Goal: Check status

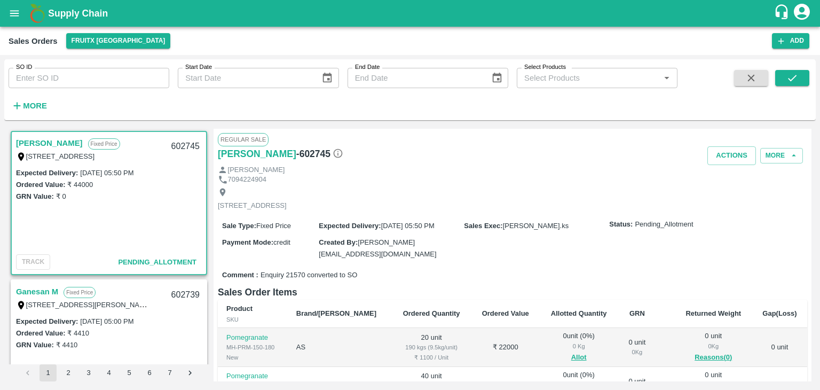
scroll to position [961, 0]
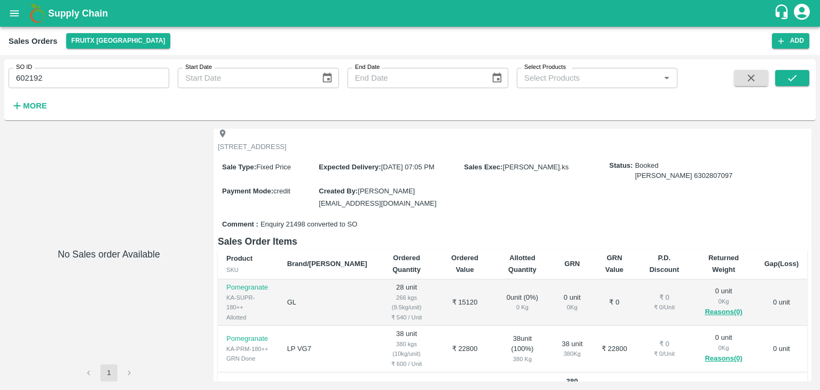
scroll to position [107, 0]
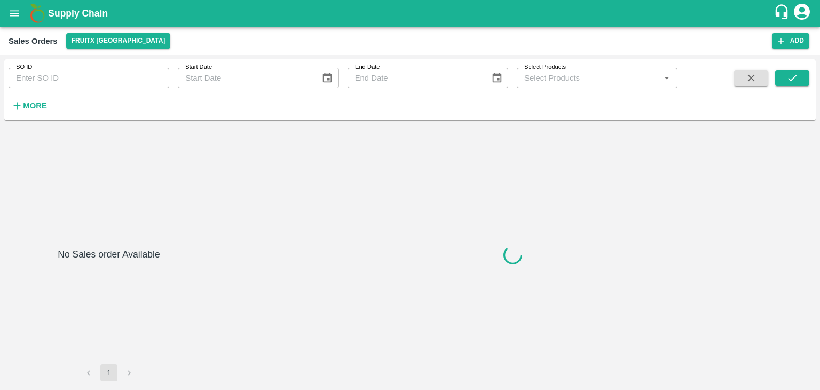
type input "602192"
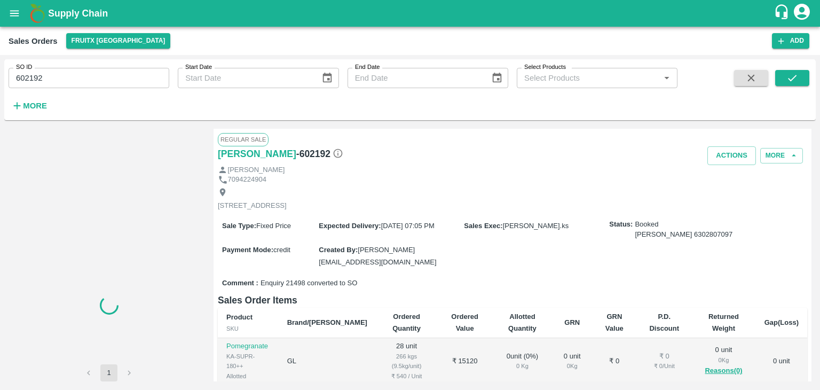
scroll to position [107, 0]
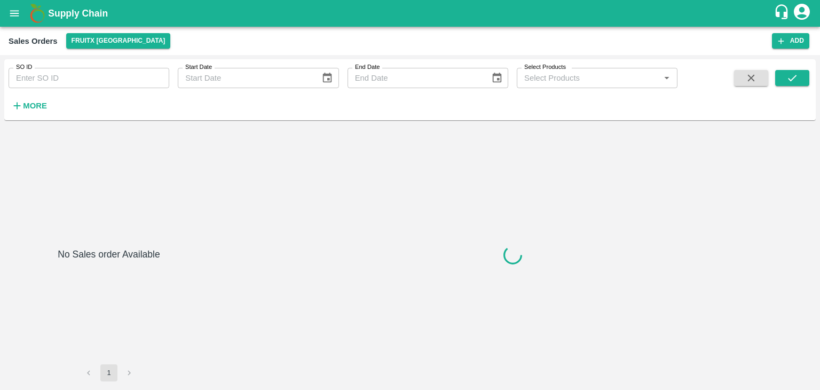
type input "600782"
type input "600181"
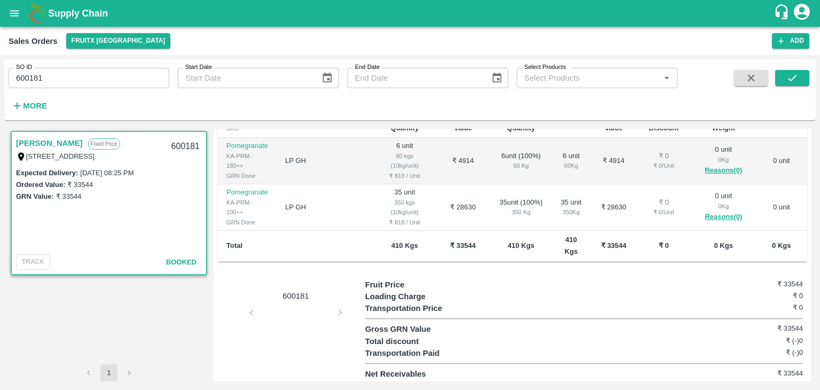
scroll to position [147, 0]
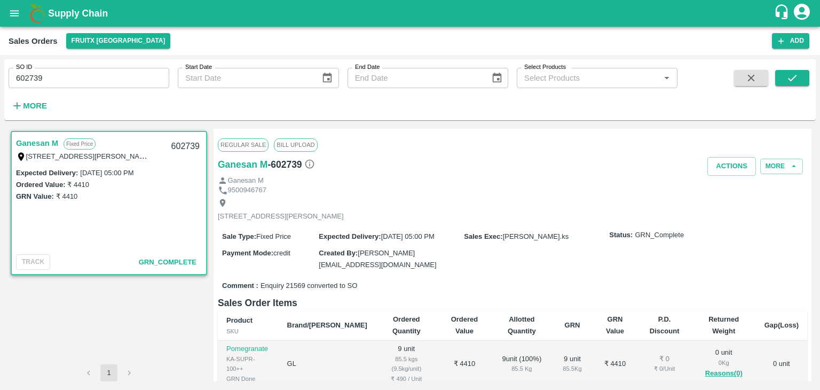
scroll to position [53, 0]
